Goal: Task Accomplishment & Management: Manage account settings

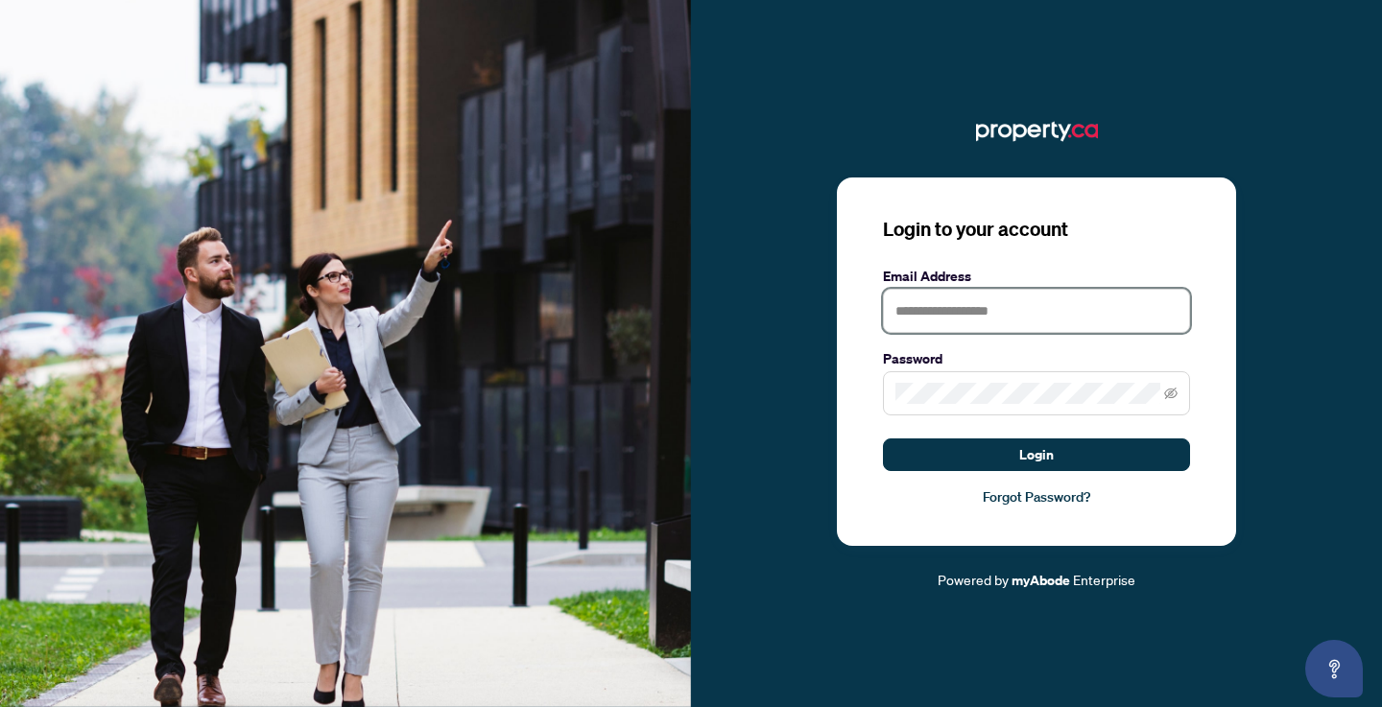
click at [960, 326] on input "text" at bounding box center [1036, 311] width 307 height 44
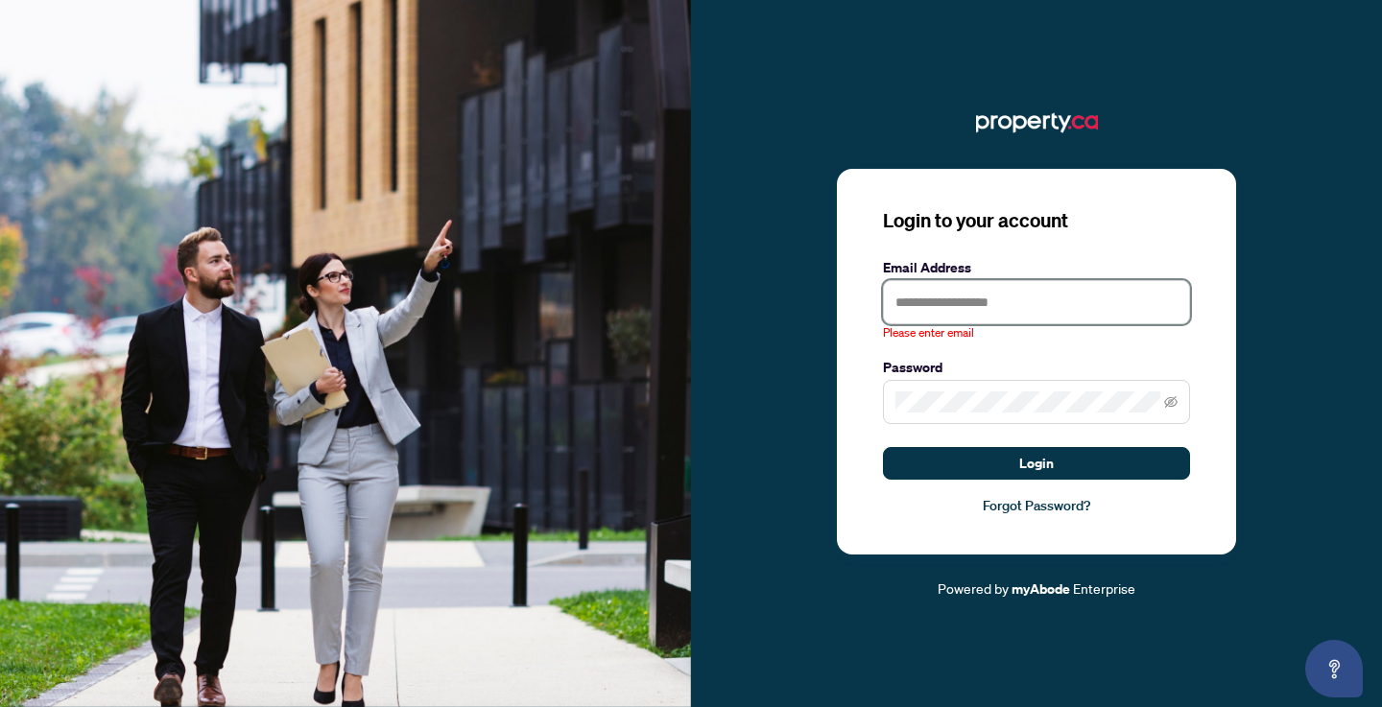
type input "**********"
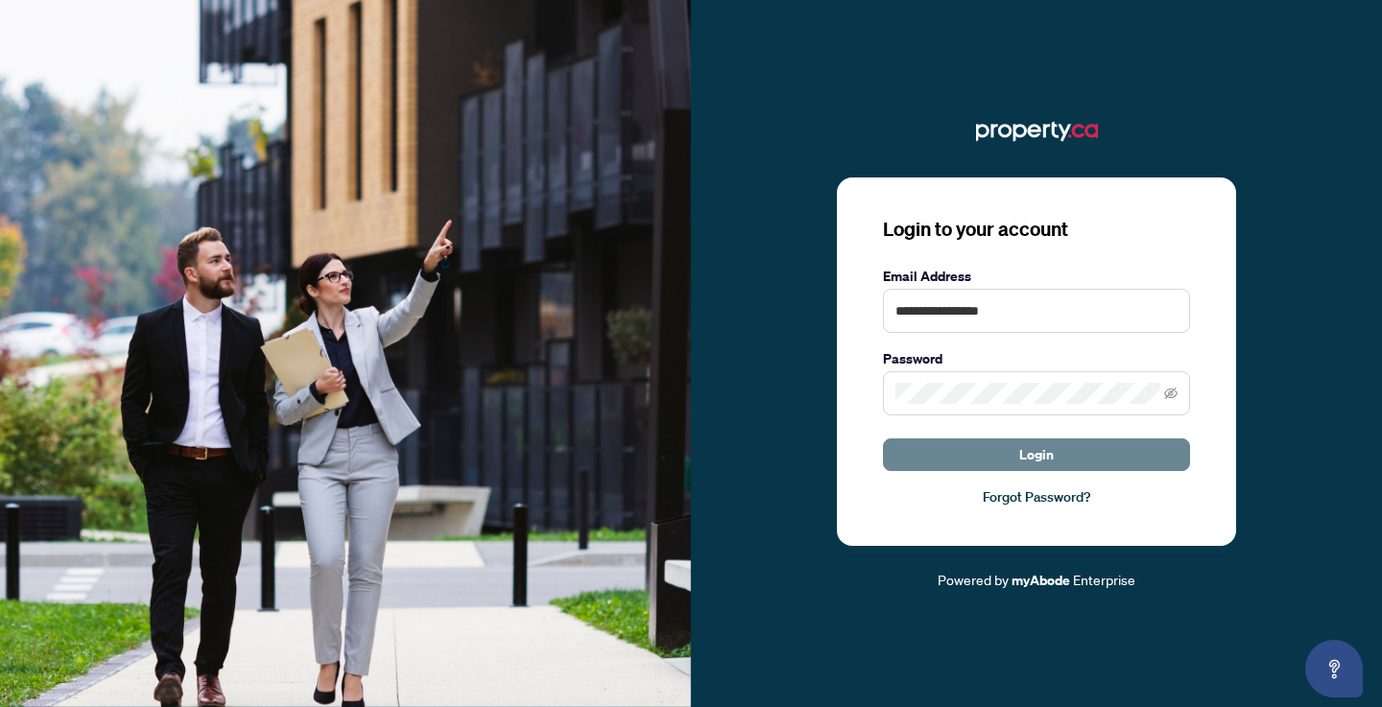
click at [1043, 442] on span "Login" at bounding box center [1036, 455] width 35 height 31
